Goal: Complete application form

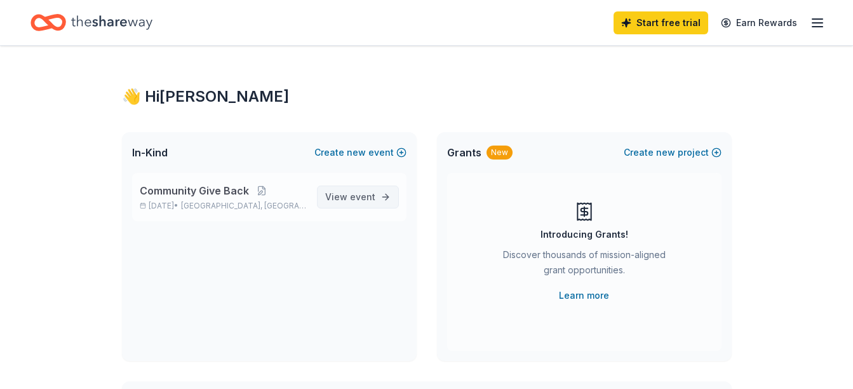
click at [377, 197] on link "View event" at bounding box center [358, 196] width 82 height 23
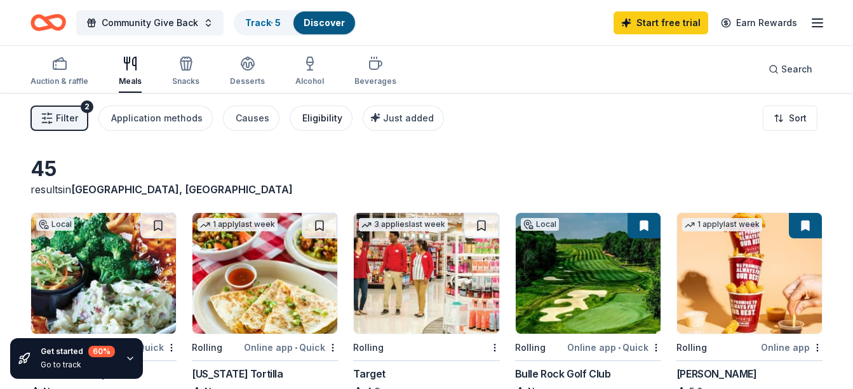
click at [320, 115] on div "Eligibility" at bounding box center [322, 117] width 40 height 15
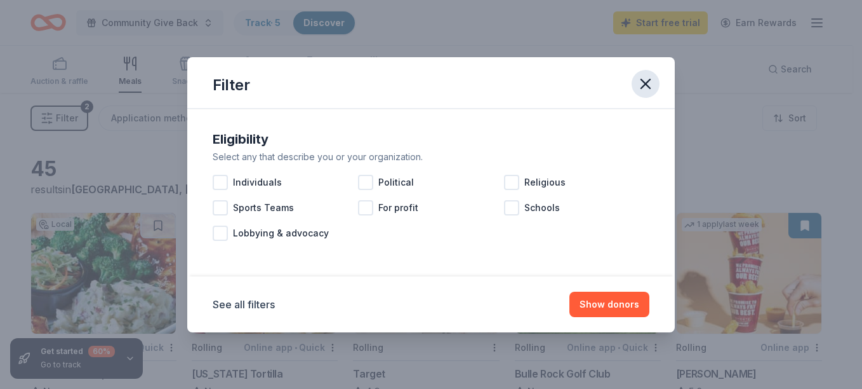
click at [649, 88] on icon "button" at bounding box center [645, 83] width 9 height 9
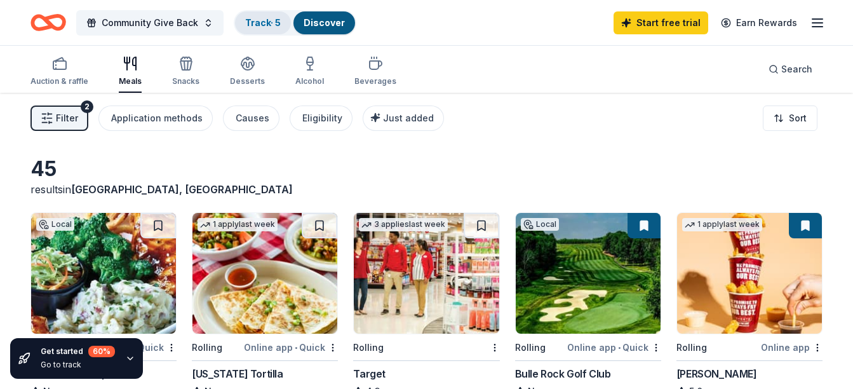
click at [267, 23] on link "Track · 5" at bounding box center [263, 22] width 36 height 11
click at [317, 22] on link "Discover" at bounding box center [323, 22] width 41 height 11
click at [265, 22] on link "Track · 5" at bounding box center [263, 22] width 36 height 11
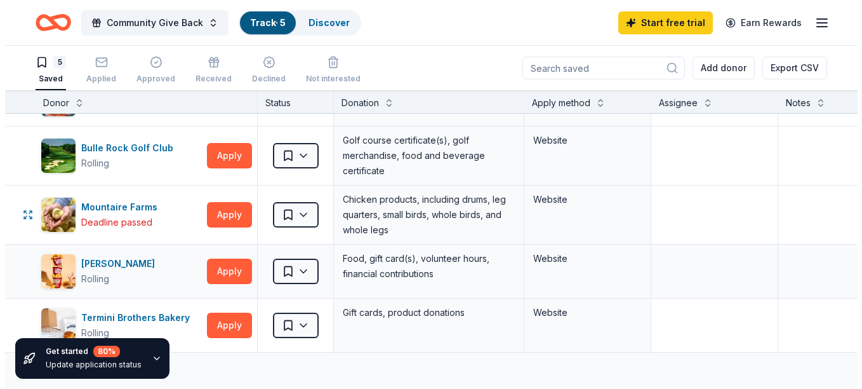
scroll to position [63, 0]
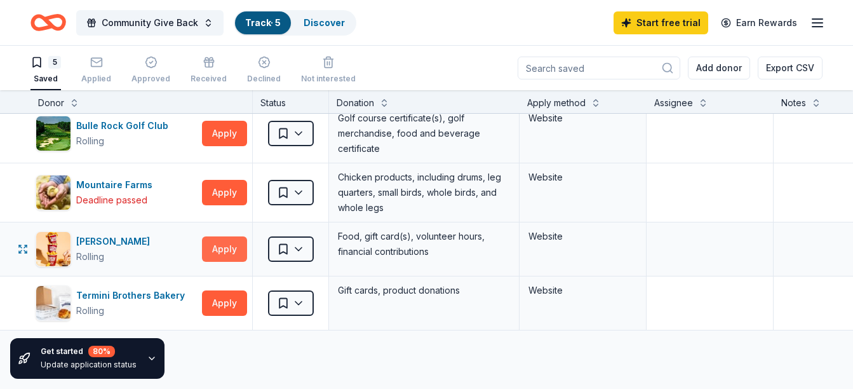
click at [238, 249] on button "Apply" at bounding box center [224, 248] width 45 height 25
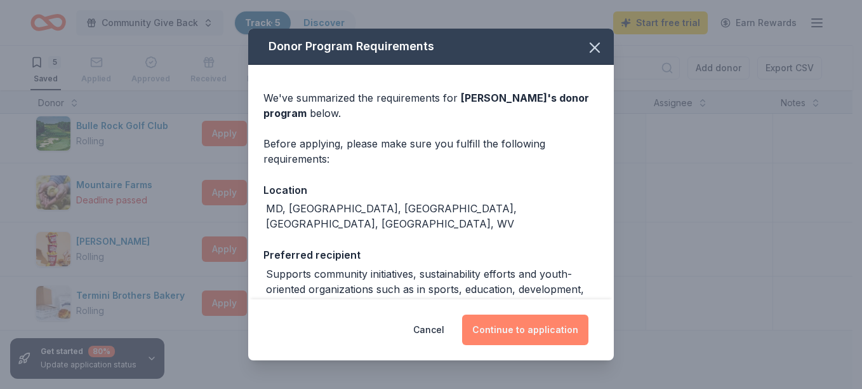
click at [513, 334] on button "Continue to application" at bounding box center [525, 329] width 126 height 30
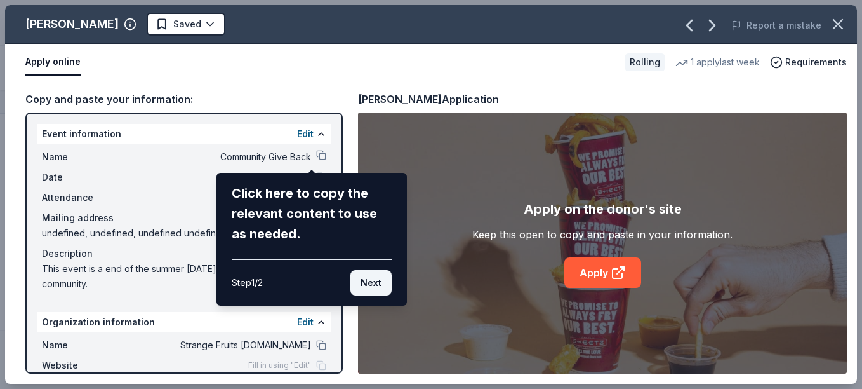
click at [363, 284] on button "Next" at bounding box center [370, 282] width 41 height 25
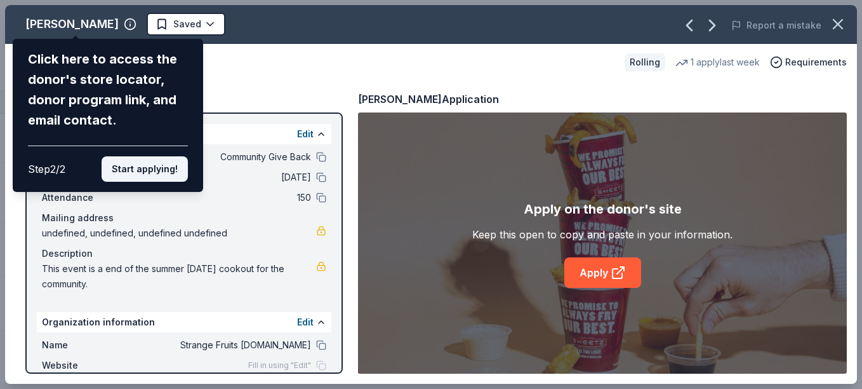
click at [157, 169] on button "Start applying!" at bounding box center [145, 168] width 86 height 25
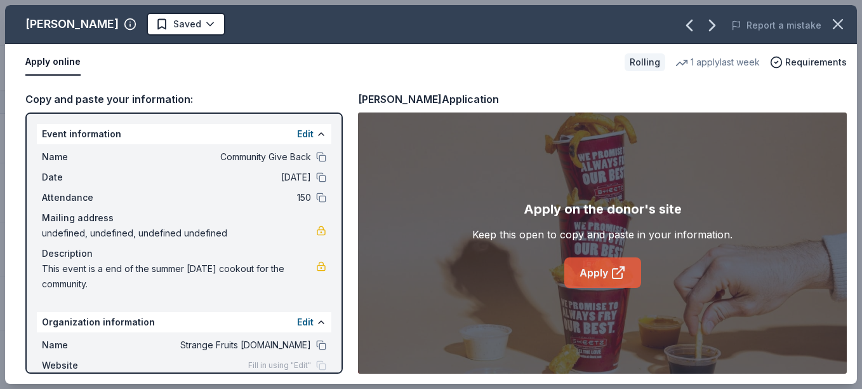
click at [604, 276] on link "Apply" at bounding box center [602, 272] width 77 height 30
